Goal: Task Accomplishment & Management: Manage account settings

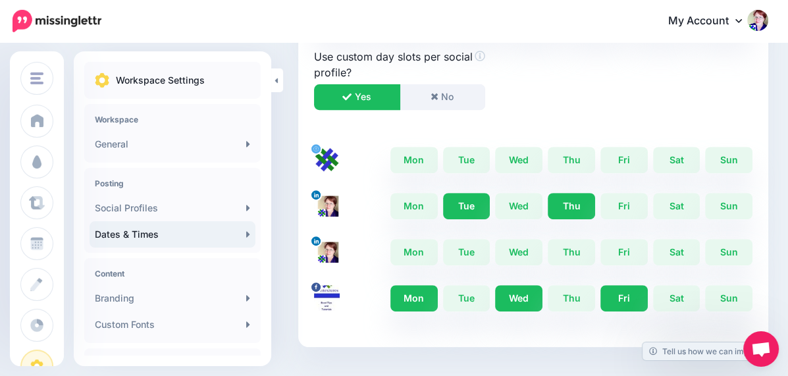
scroll to position [417, 0]
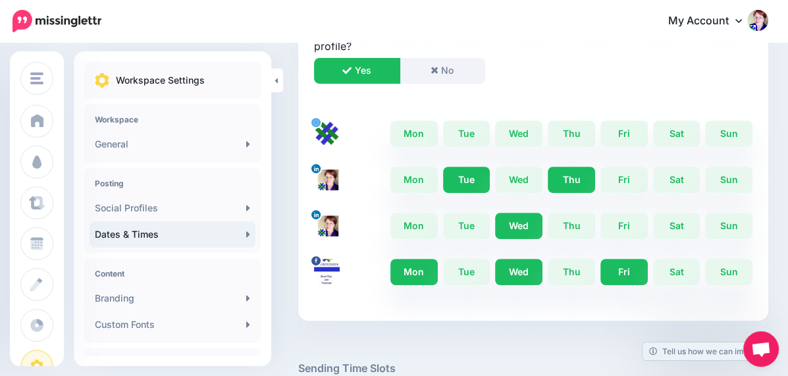
click at [495, 223] on link "Wed" at bounding box center [518, 226] width 47 height 26
click at [390, 138] on link "Mon" at bounding box center [413, 133] width 47 height 26
click at [447, 137] on link "Tue" at bounding box center [466, 133] width 47 height 26
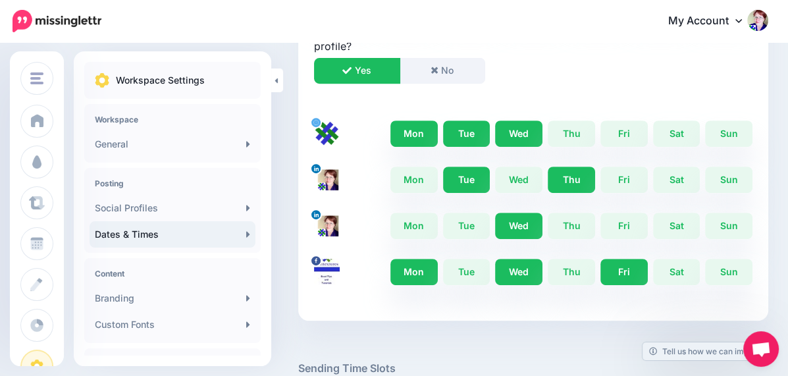
click at [500, 137] on link "Wed" at bounding box center [518, 133] width 47 height 26
click at [550, 135] on link "Thu" at bounding box center [571, 133] width 47 height 26
click at [616, 131] on link "Fri" at bounding box center [624, 133] width 47 height 26
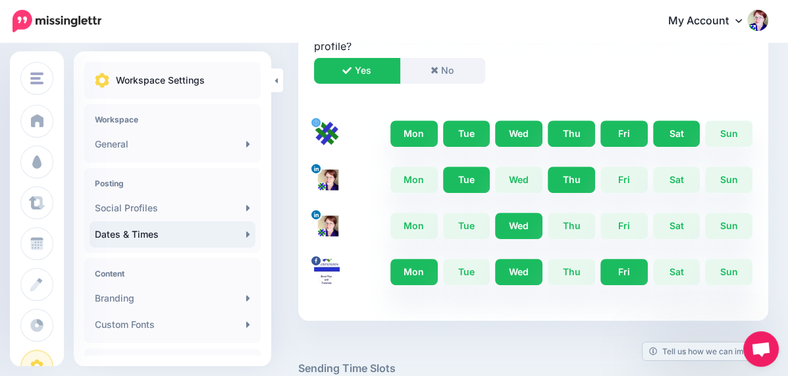
click at [666, 131] on link "Sat" at bounding box center [676, 133] width 47 height 26
click at [733, 132] on link "Sun" at bounding box center [728, 133] width 47 height 26
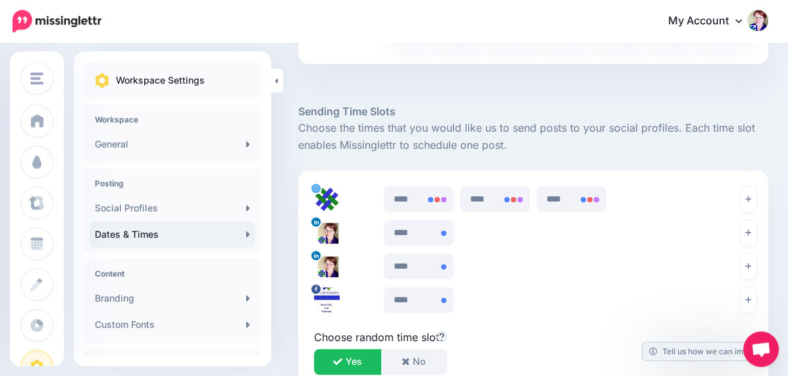
scroll to position [695, 0]
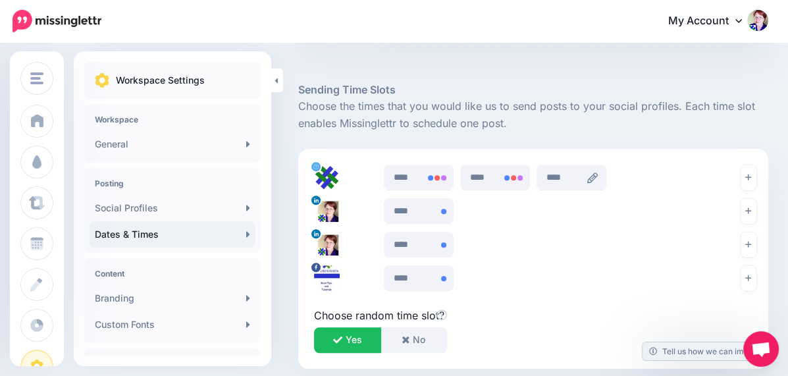
click at [587, 176] on icon at bounding box center [592, 178] width 11 height 11
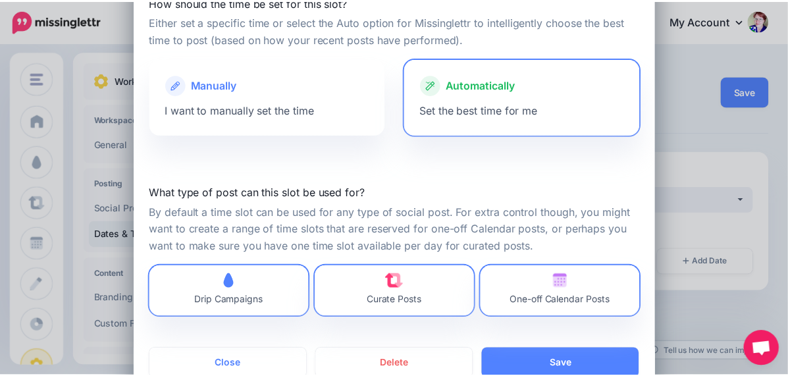
scroll to position [110, 0]
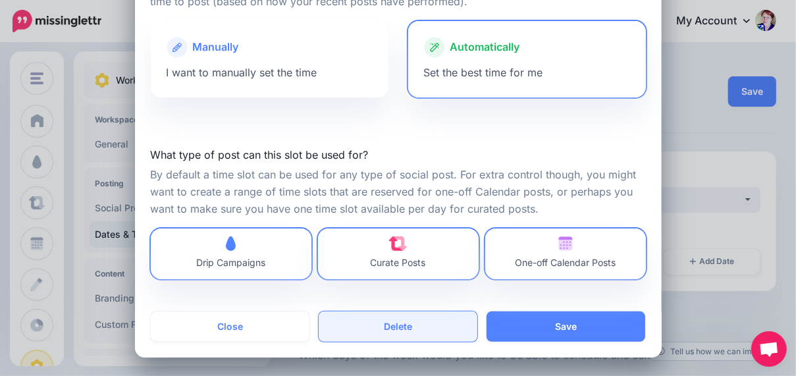
click at [404, 329] on button "Delete" at bounding box center [398, 326] width 159 height 30
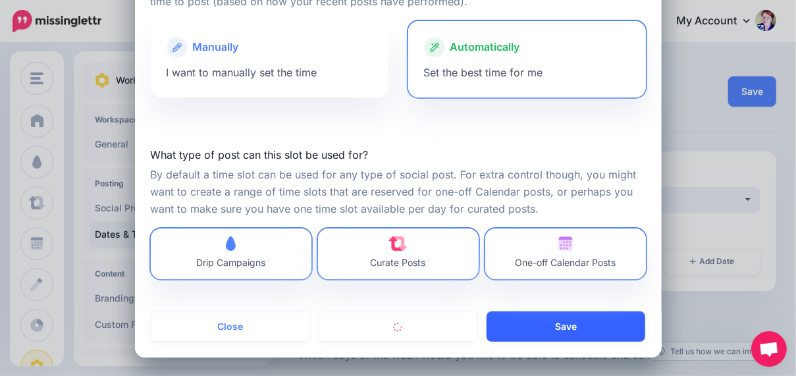
click at [550, 329] on div "Creating a Time Slot How should the time be set for this slot? Either set a spe…" at bounding box center [398, 133] width 527 height 448
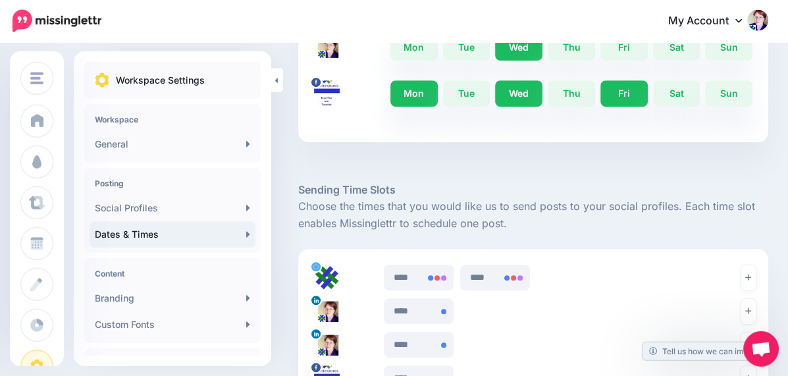
scroll to position [622, 0]
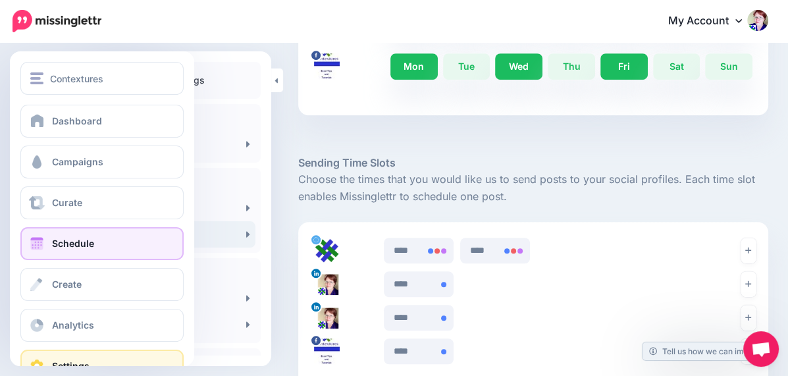
click at [72, 240] on span "Schedule" at bounding box center [73, 243] width 42 height 11
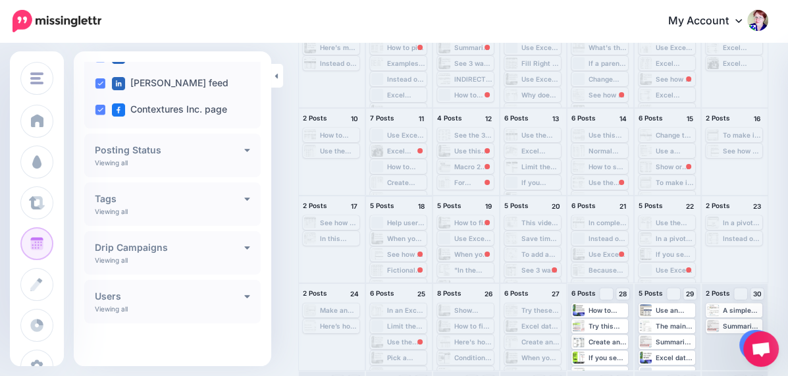
scroll to position [15, 0]
